Goal: Task Accomplishment & Management: Manage account settings

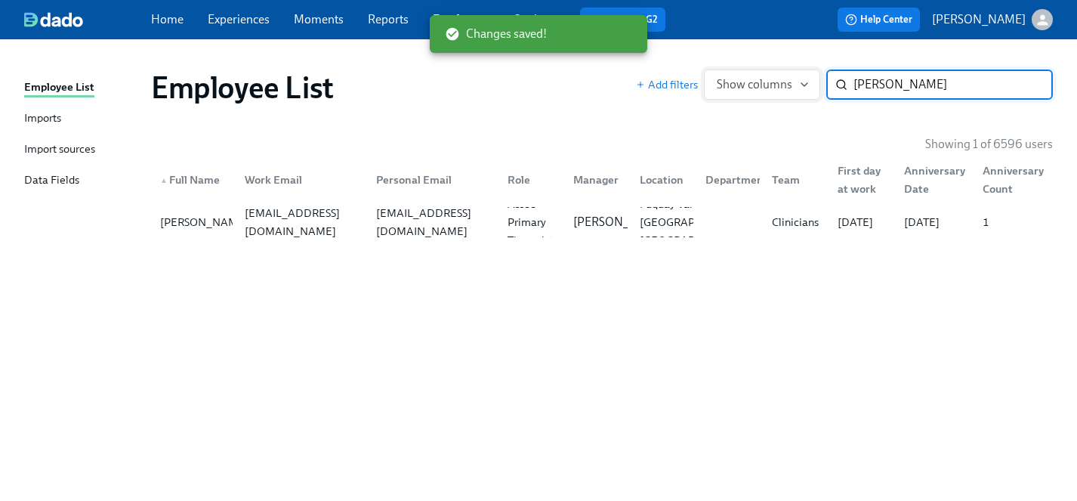
drag, startPoint x: 931, startPoint y: 83, endPoint x: 762, endPoint y: 83, distance: 168.4
click at [762, 83] on div "Add filters Show columns [PERSON_NAME] ​" at bounding box center [844, 84] width 417 height 30
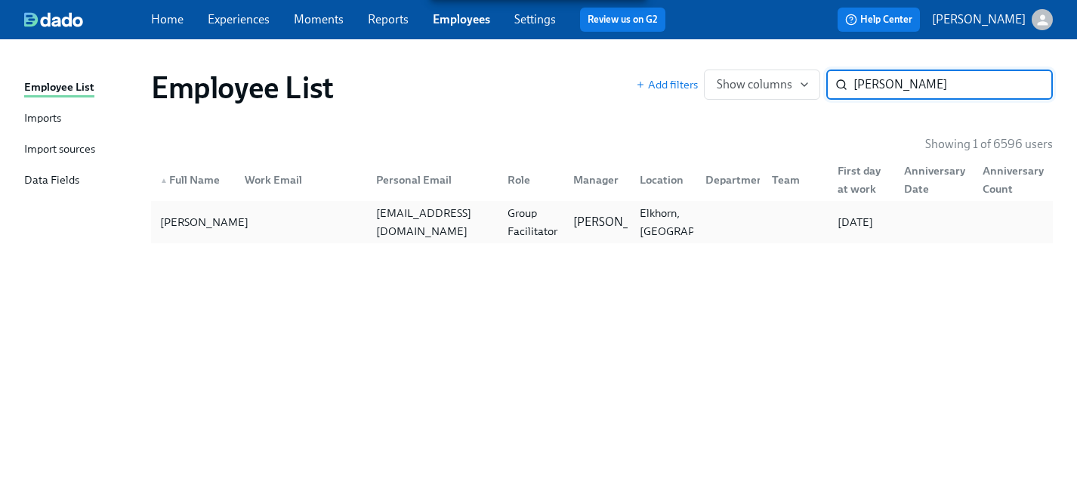
type input "[PERSON_NAME]"
click at [177, 227] on div "[PERSON_NAME]" at bounding box center [204, 222] width 100 height 18
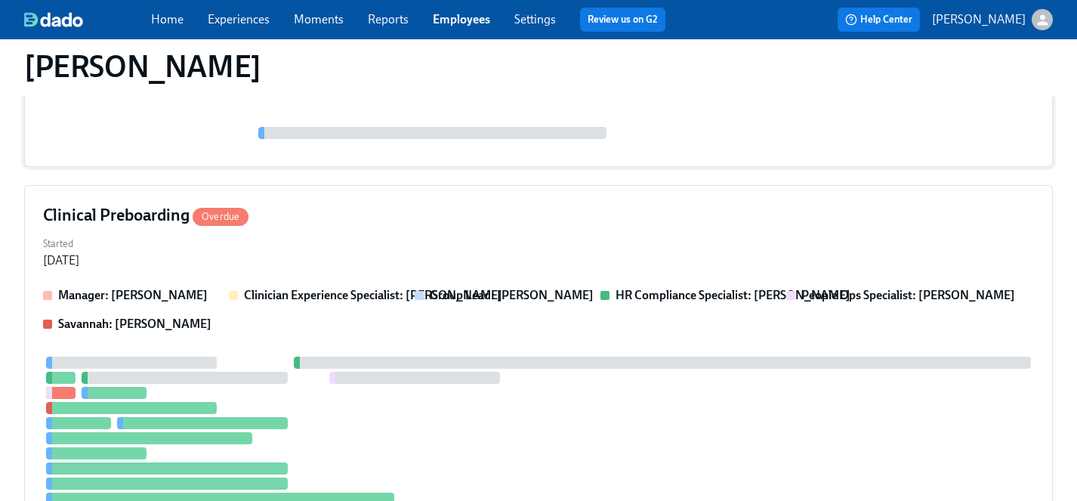
scroll to position [293, 0]
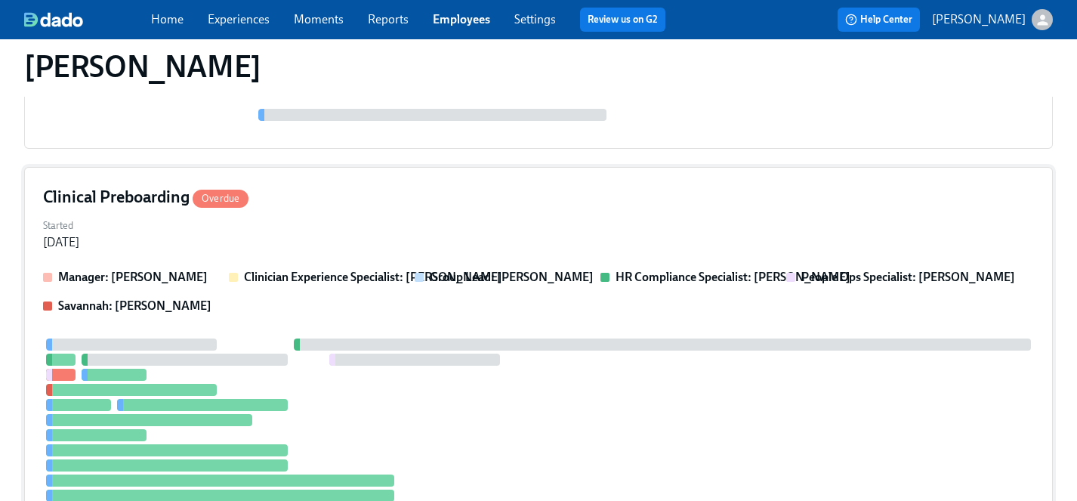
click at [361, 221] on div "Started [DATE]" at bounding box center [538, 232] width 990 height 36
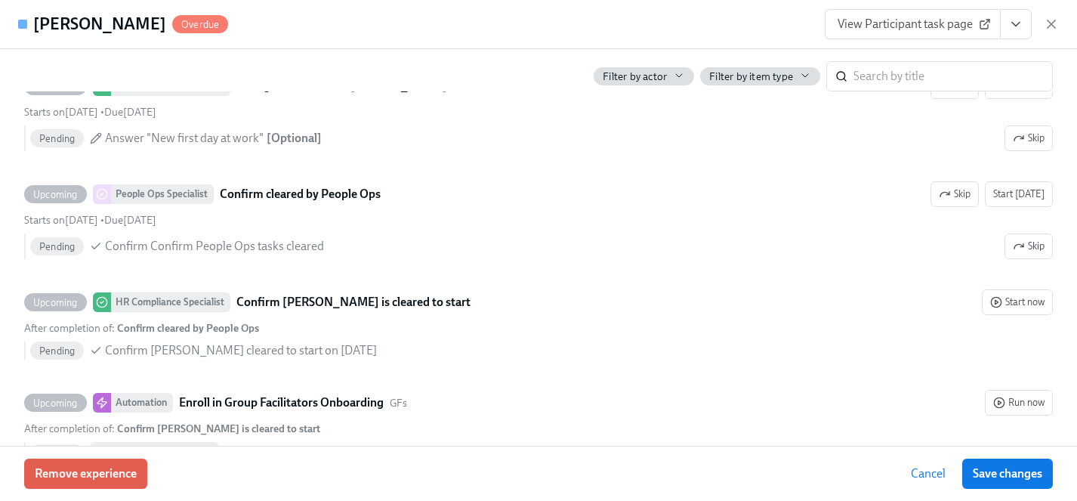
scroll to position [3255, 0]
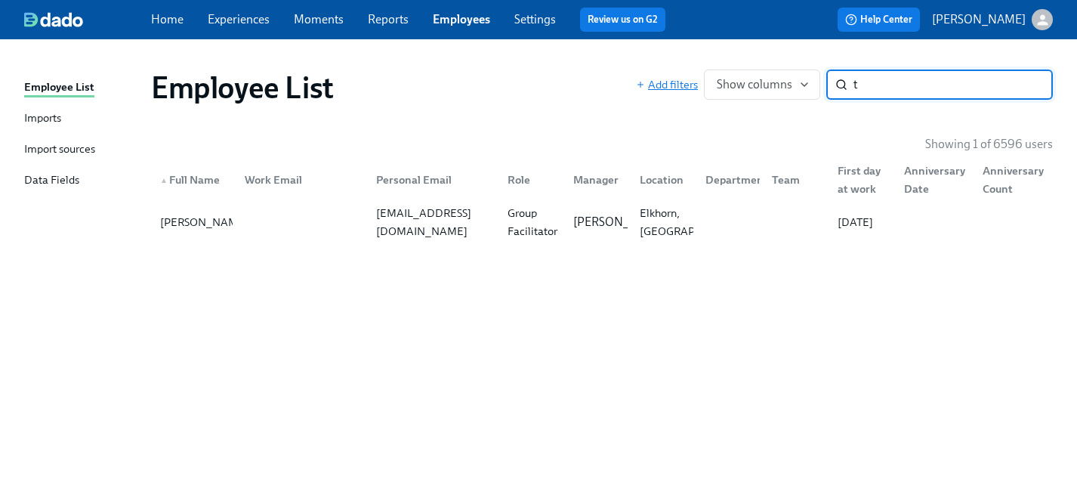
drag, startPoint x: 908, startPoint y: 86, endPoint x: 640, endPoint y: 82, distance: 268.0
click at [640, 82] on div "Add filters Show columns t ​" at bounding box center [844, 84] width 417 height 30
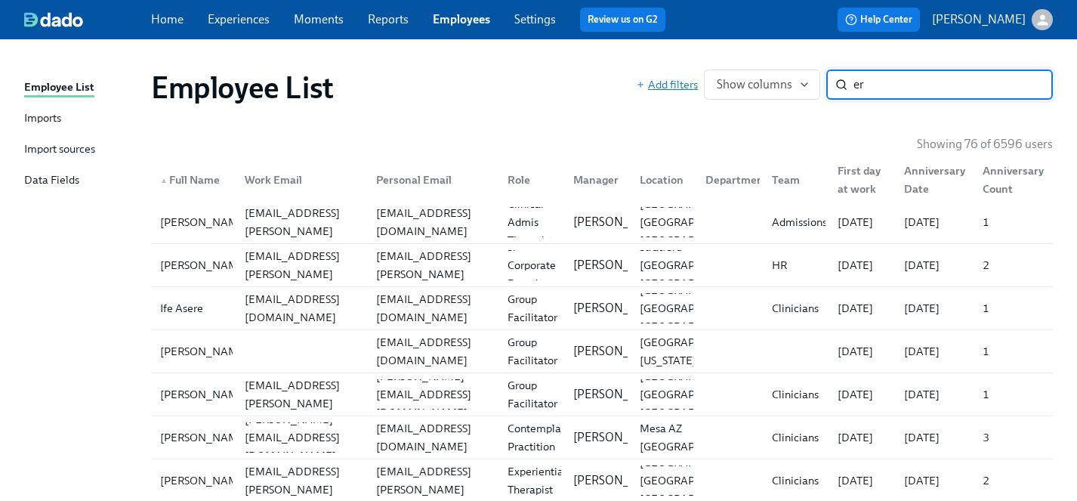
type input "e"
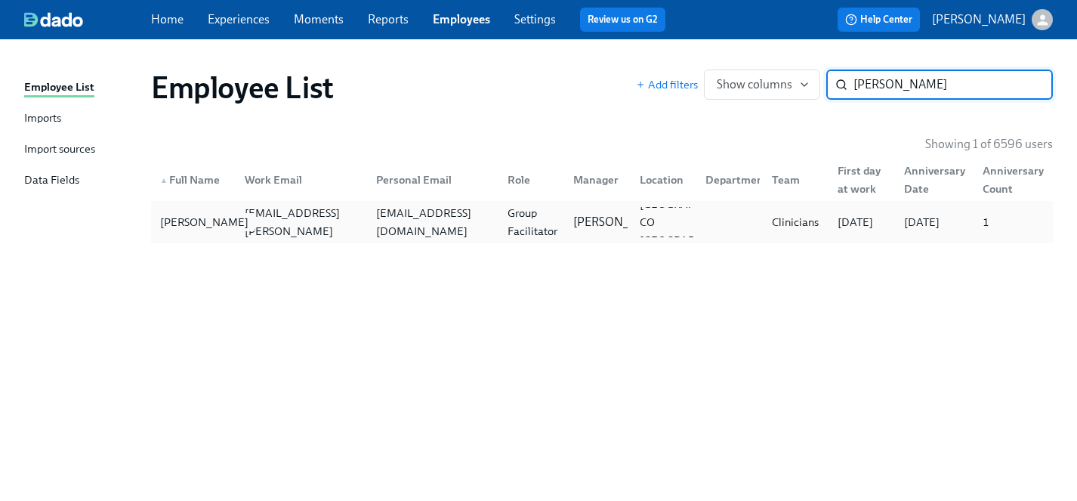
type input "[PERSON_NAME]"
click at [187, 228] on div "[PERSON_NAME]" at bounding box center [204, 222] width 100 height 18
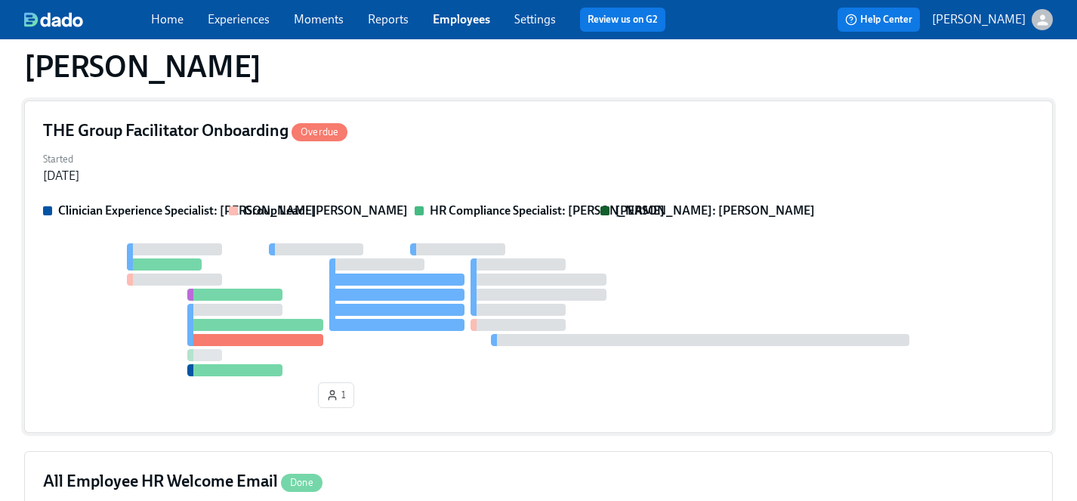
scroll to position [125, 0]
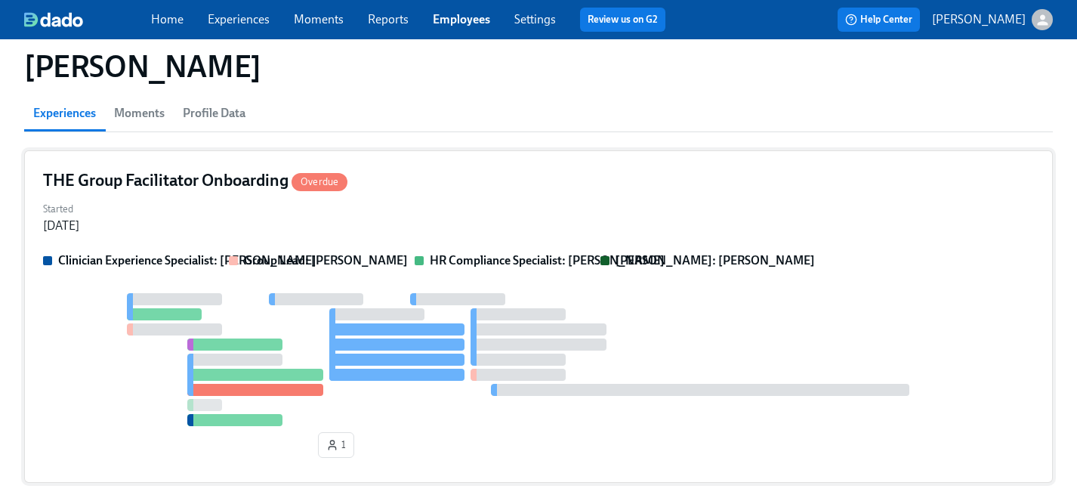
click at [478, 188] on div "THE Group Facilitator Onboarding Overdue" at bounding box center [538, 180] width 990 height 23
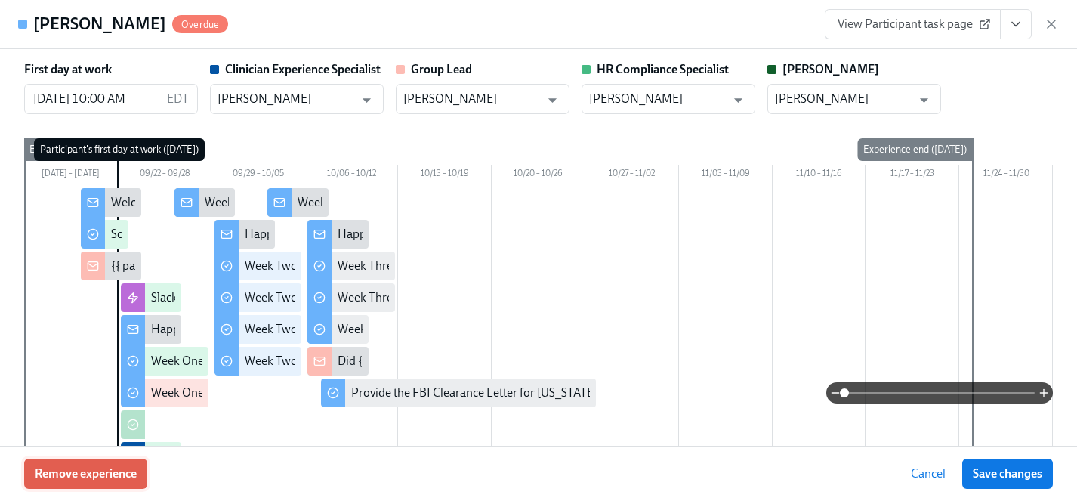
click at [102, 475] on span "Remove experience" at bounding box center [86, 473] width 102 height 15
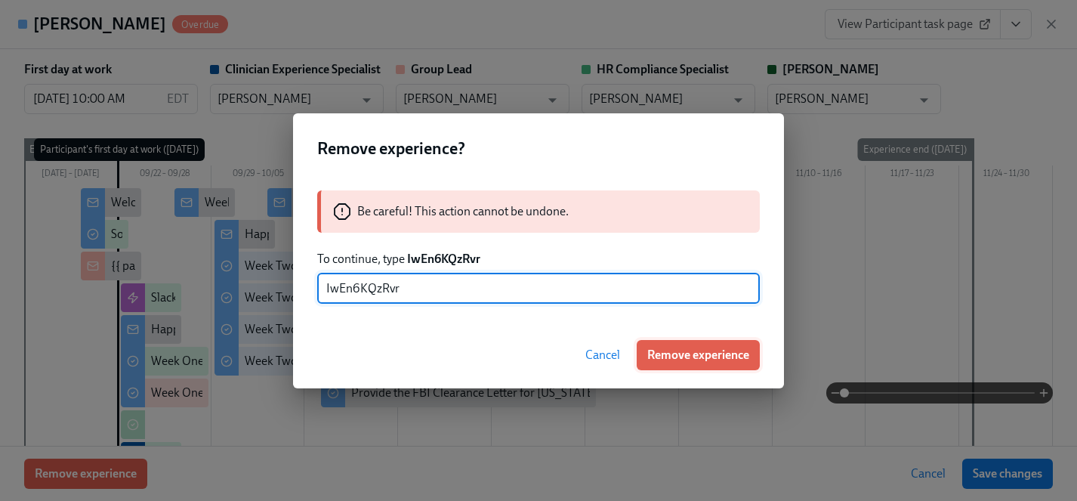
type input "IwEn6KQzRvr"
drag, startPoint x: 705, startPoint y: 350, endPoint x: 468, endPoint y: 253, distance: 256.3
click at [705, 350] on span "Remove experience" at bounding box center [698, 354] width 102 height 15
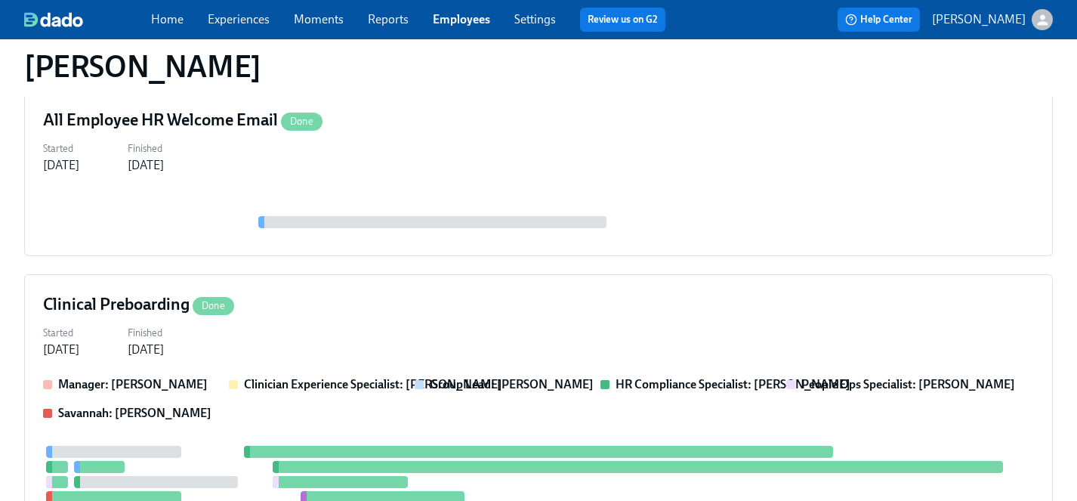
scroll to position [0, 0]
